Goal: Obtain resource: Download file/media

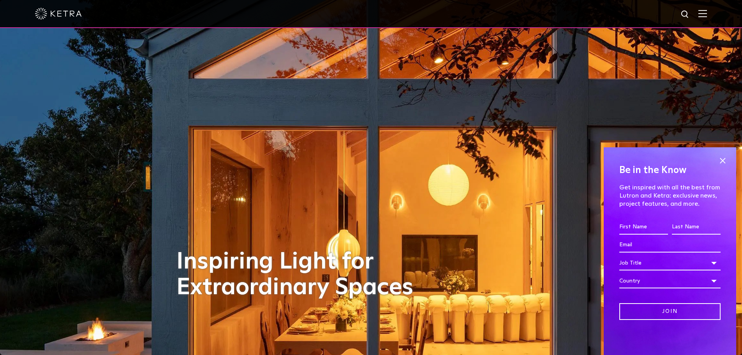
click at [704, 14] on img at bounding box center [702, 13] width 9 height 7
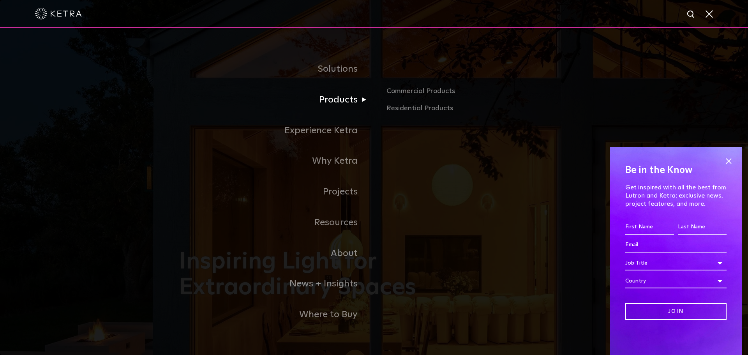
click at [342, 100] on link "Products" at bounding box center [276, 100] width 195 height 31
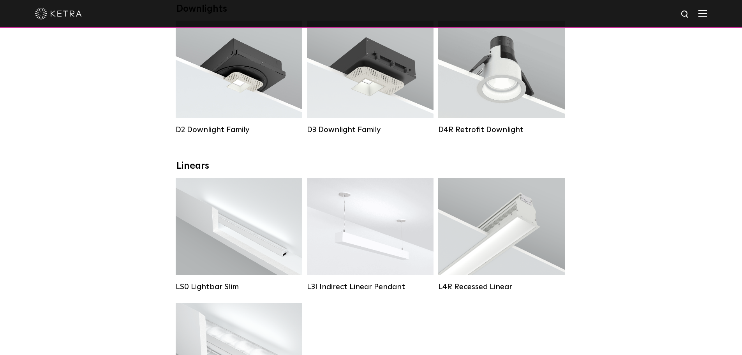
scroll to position [156, 0]
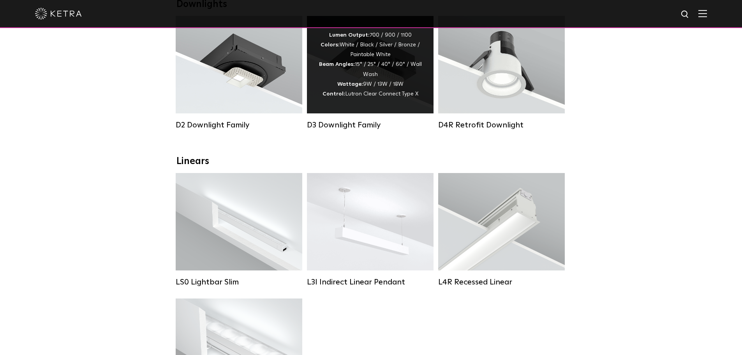
click at [351, 81] on div "Lumen Output: 700 / 900 / 1100 Colors: White / Black / Silver / Bronze / Painta…" at bounding box center [370, 64] width 103 height 69
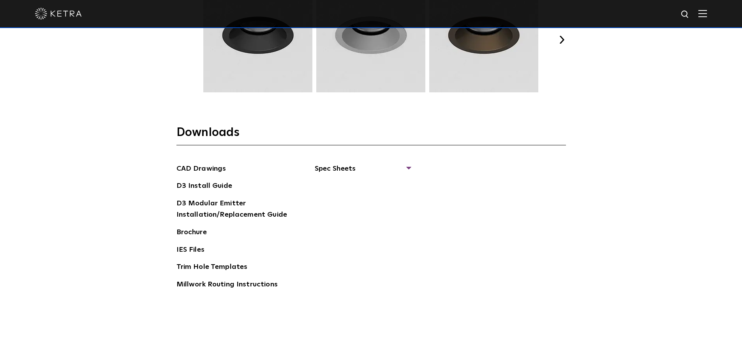
scroll to position [1169, 0]
click at [331, 167] on span "Spec Sheets" at bounding box center [362, 172] width 95 height 17
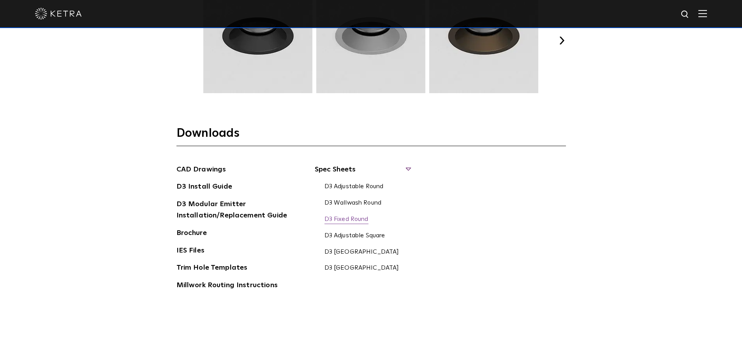
click at [351, 220] on link "D3 Fixed Round" at bounding box center [346, 219] width 44 height 9
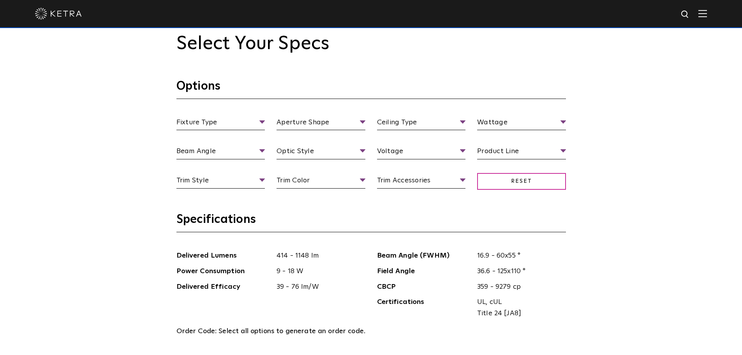
scroll to position [662, 0]
